Goal: Information Seeking & Learning: Learn about a topic

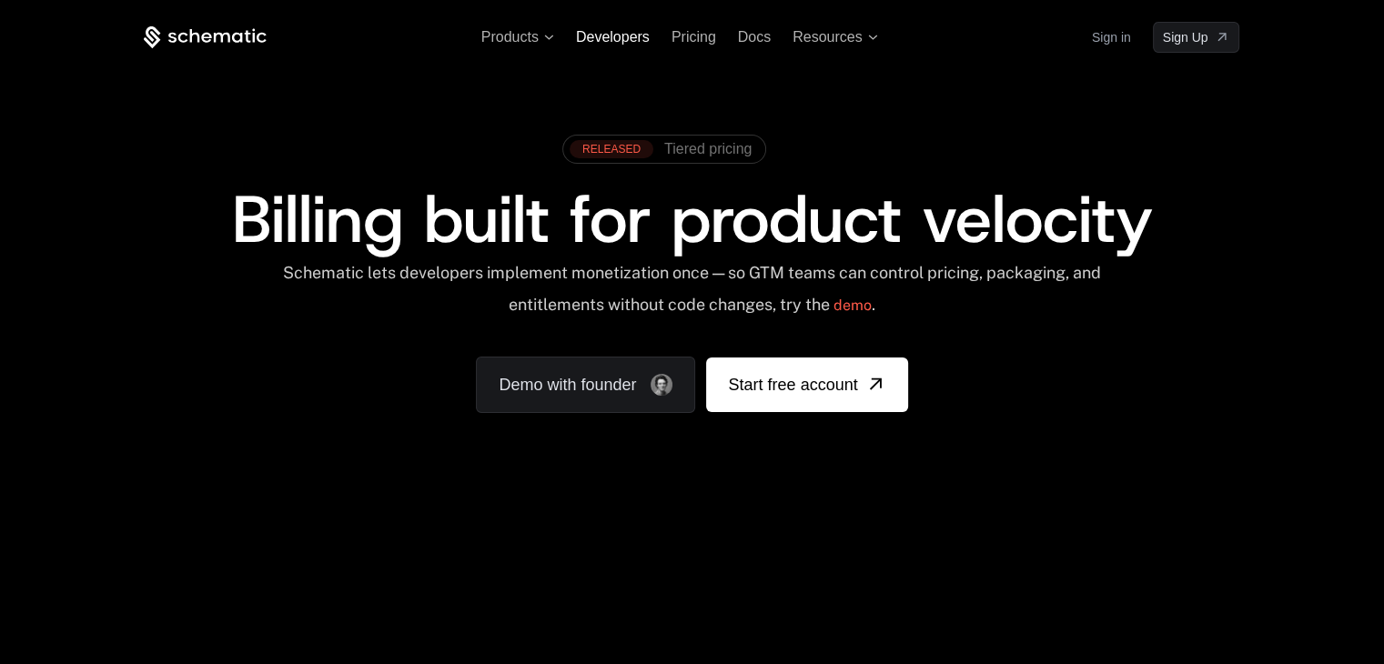
click at [613, 32] on span "Developers" at bounding box center [613, 36] width 74 height 15
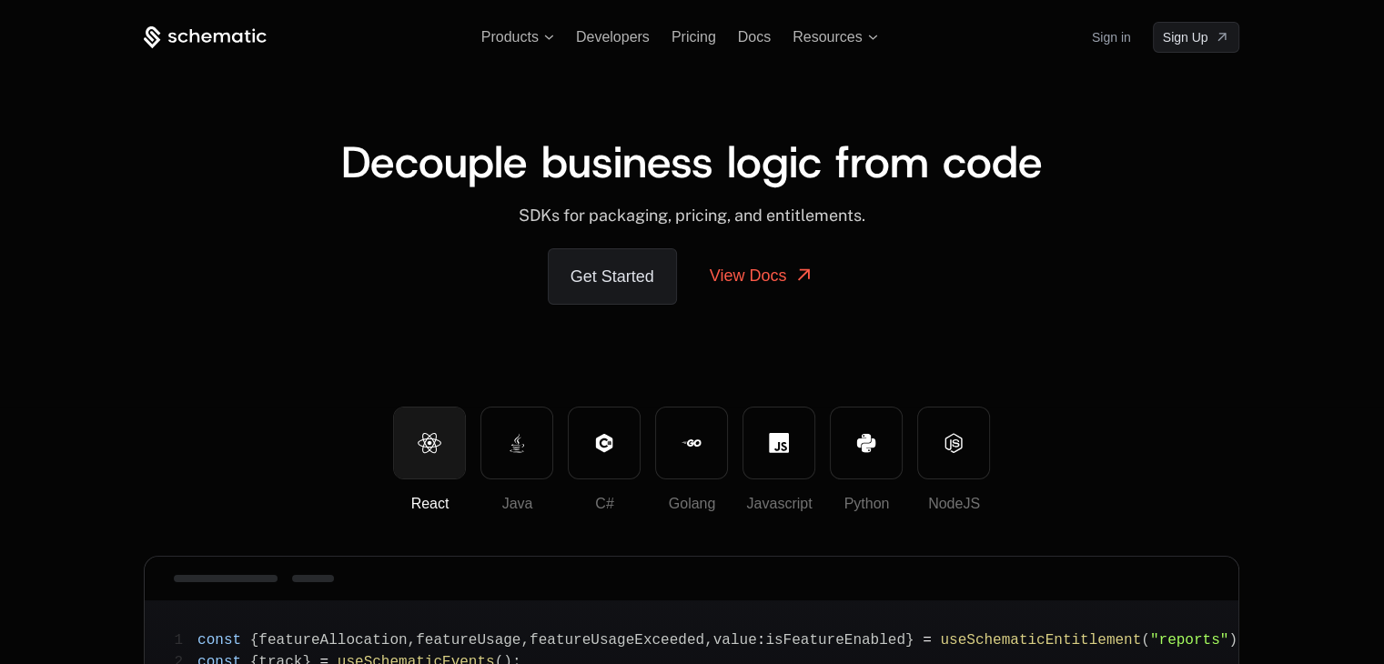
click at [227, 37] on icon at bounding box center [205, 37] width 123 height 23
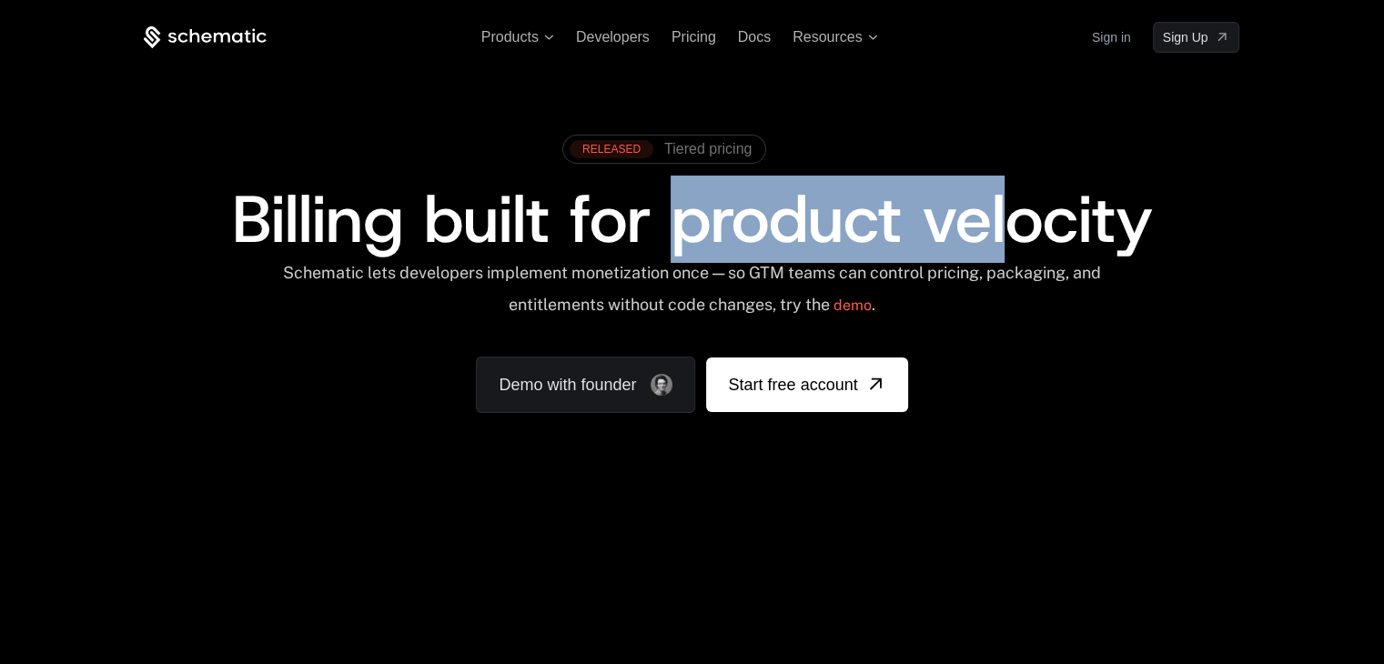
drag, startPoint x: 673, startPoint y: 228, endPoint x: 1038, endPoint y: 234, distance: 365.1
click at [1036, 237] on span "Billing built for product velocity" at bounding box center [691, 219] width 921 height 87
